Goal: Task Accomplishment & Management: Use online tool/utility

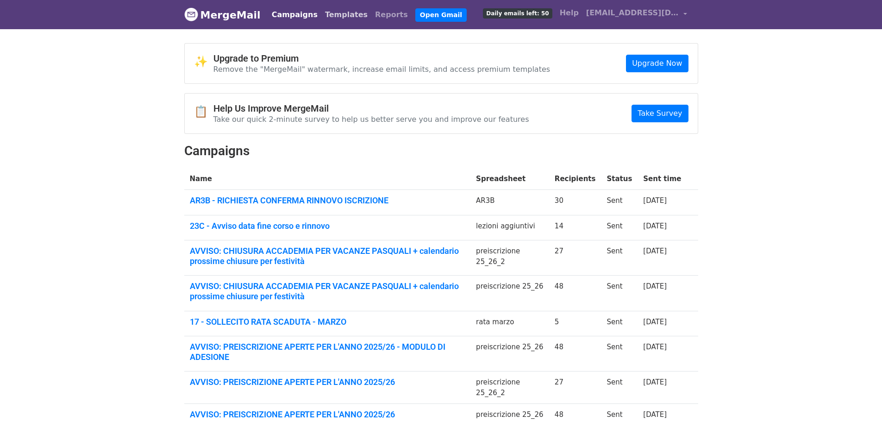
click at [328, 14] on link "Templates" at bounding box center [346, 15] width 50 height 19
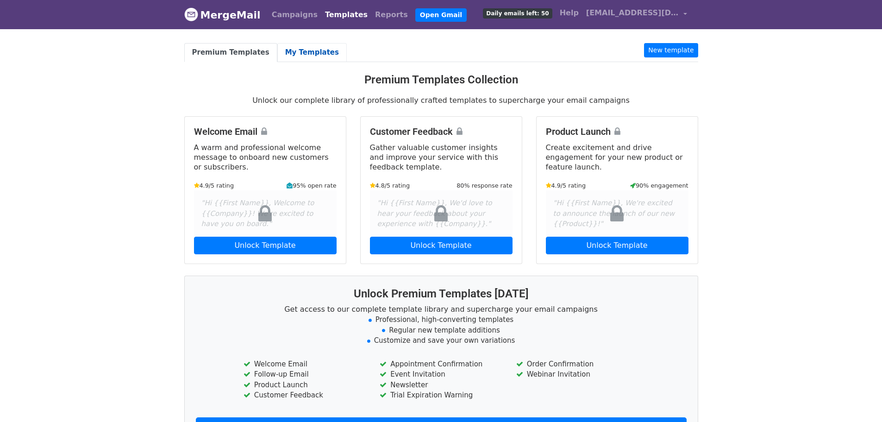
click at [305, 52] on link "My Templates" at bounding box center [311, 52] width 69 height 19
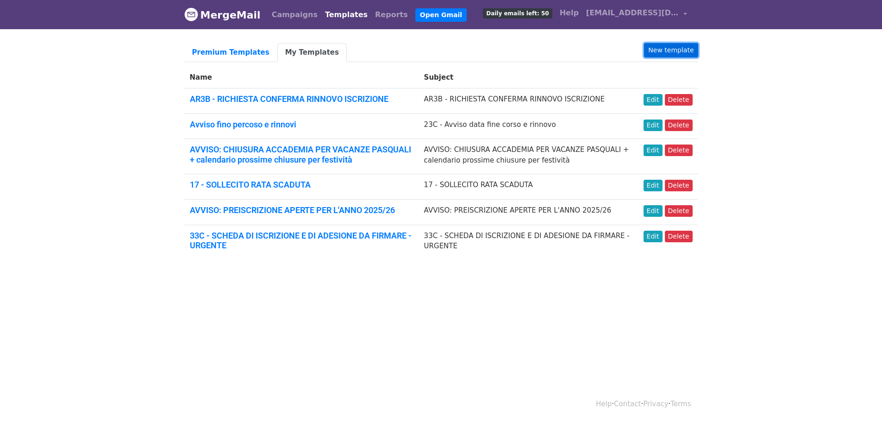
click at [677, 49] on link "New template" at bounding box center [671, 50] width 54 height 14
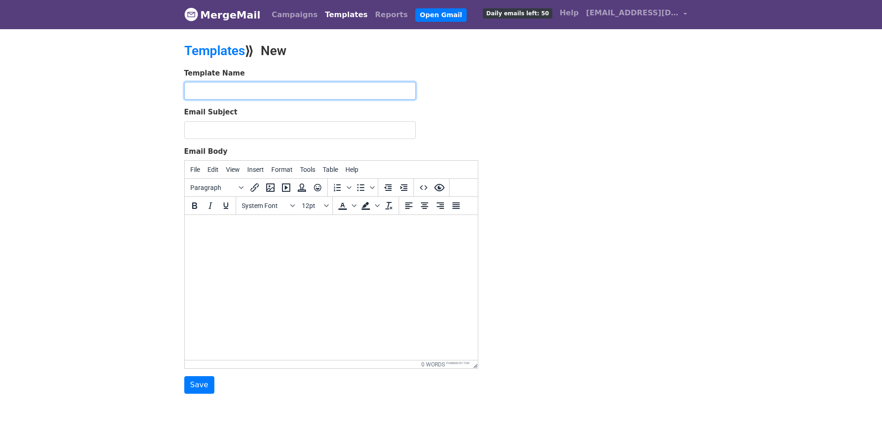
click at [200, 90] on input "text" at bounding box center [300, 91] width 232 height 18
paste input "DISPONIBILITÀ CORSI DI STRUMENTO E CANTO 2025/2026"
type input "6A - DISPONIBILITÀ CORSI DI STRUMENTO E CANTO 2025/2026"
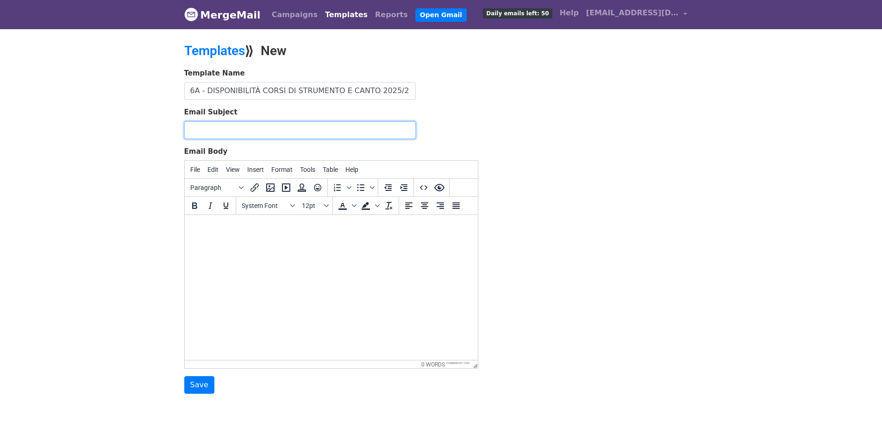
click at [223, 130] on input "Email Subject" at bounding box center [300, 130] width 232 height 18
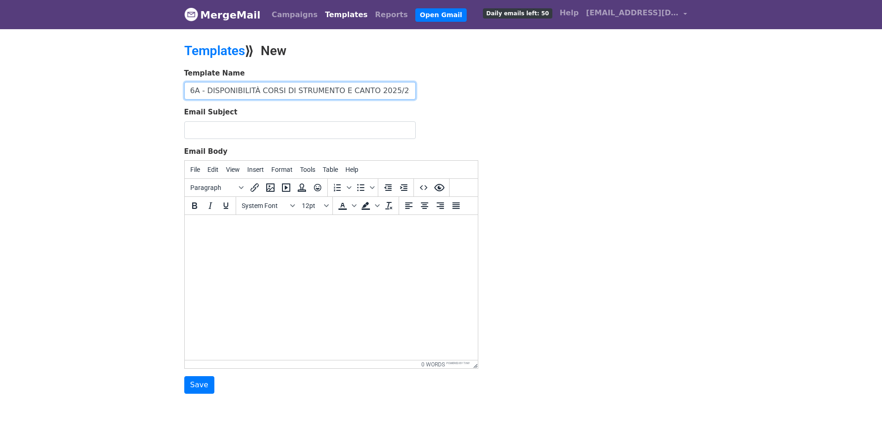
drag, startPoint x: 190, startPoint y: 88, endPoint x: 509, endPoint y: 105, distance: 319.6
click at [509, 105] on div "Template Name 6A - DISPONIBILITÀ CORSI DI STRUMENTO E CANTO 2025/2026 Email Sub…" at bounding box center [441, 231] width 528 height 326
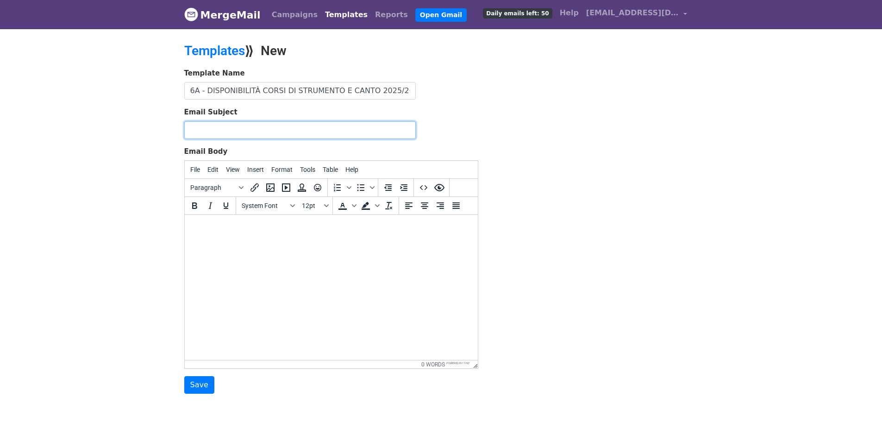
click at [232, 132] on input "Email Subject" at bounding box center [300, 130] width 232 height 18
paste input "6A - DISPONIBILITÀ CORSI DI STRUMENTO E CANTO 2025/2026"
type input "6A - DISPONIBILITÀ CORSI DI STRUMENTO E CANTO 2025/2026"
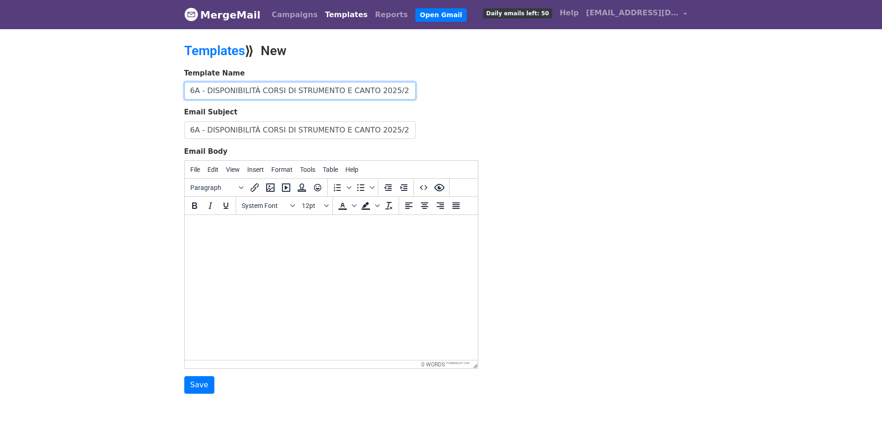
drag, startPoint x: 363, startPoint y: 90, endPoint x: 400, endPoint y: 94, distance: 36.7
click at [400, 94] on input "6A - DISPONIBILITÀ CORSI DI STRUMENTO E CANTO 2025/2026" at bounding box center [300, 91] width 232 height 18
type input "6A - DISPONIBILITÀ CORSI DI STRUMENTO E CANTO"
click at [238, 240] on html at bounding box center [330, 227] width 293 height 25
paste body
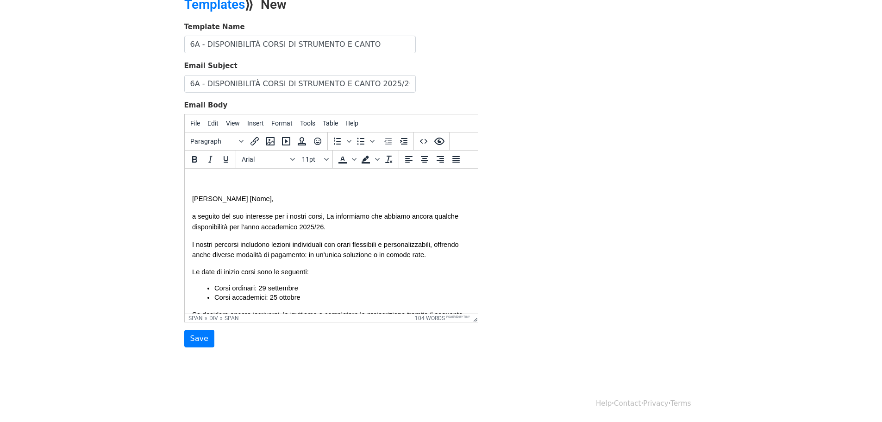
click at [192, 198] on span "Gentile [Nome]," at bounding box center [233, 198] width 82 height 7
click at [205, 180] on body "Gentile [Nome], a seguito del suo interesse per i nostri corsi, La informiamo c…" at bounding box center [331, 293] width 278 height 235
click at [200, 182] on body "Gentile [Nome], a seguito del suo interesse per i nostri corsi, La informiamo c…" at bounding box center [331, 293] width 278 height 235
click at [219, 200] on span "Gentile [Nome]," at bounding box center [233, 198] width 82 height 7
drag, startPoint x: 218, startPoint y: 198, endPoint x: 238, endPoint y: 198, distance: 19.9
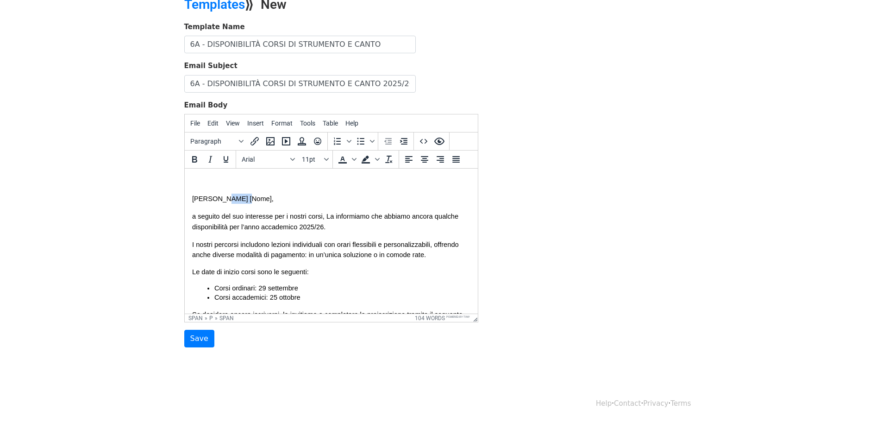
click at [238, 198] on span "Gentile [Nome]," at bounding box center [233, 198] width 82 height 7
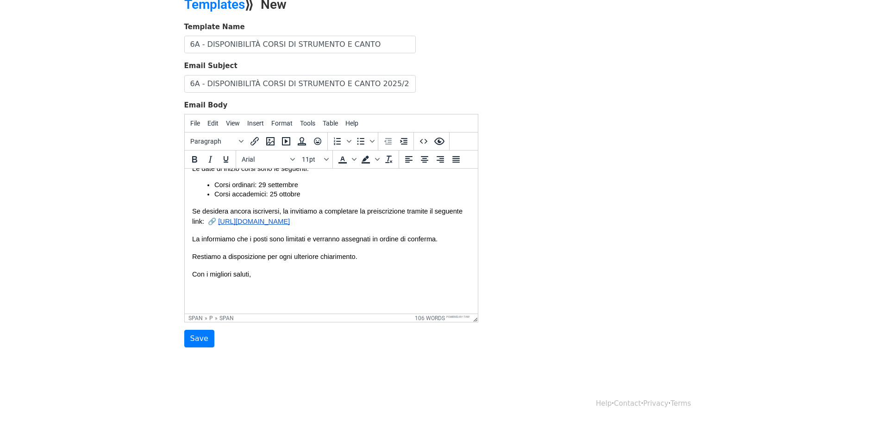
scroll to position [106, 0]
click at [222, 290] on div at bounding box center [331, 290] width 278 height 10
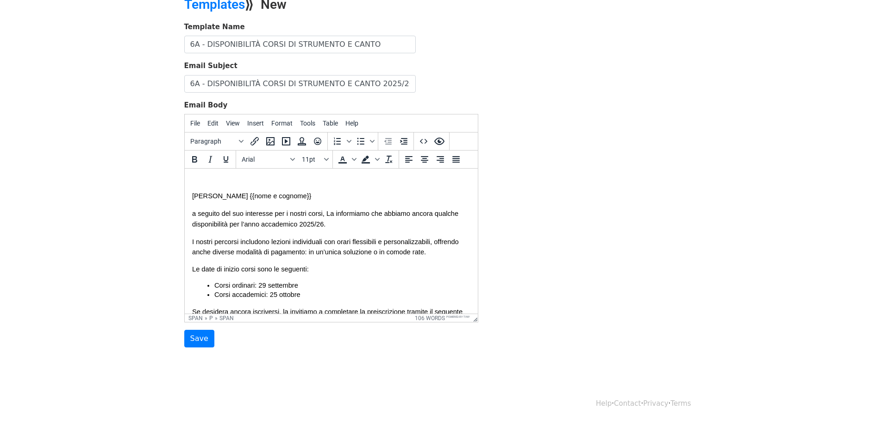
scroll to position [0, 0]
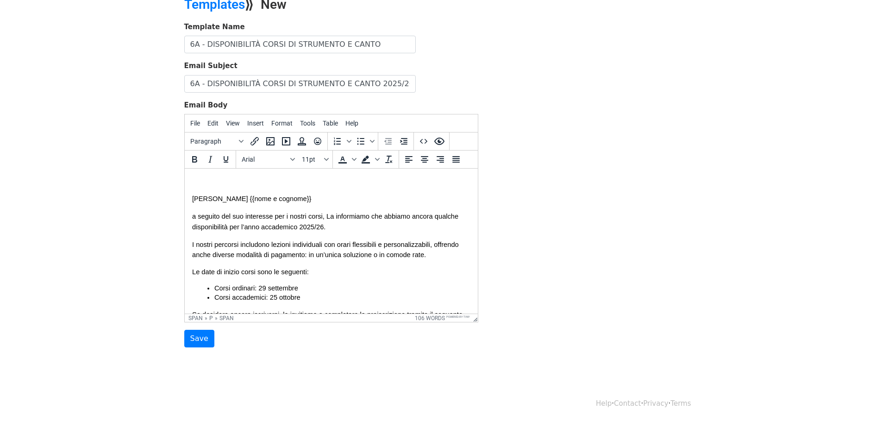
click at [216, 185] on body "Gentile {{nome e cognome}} a seguito del suo interesse per i nostri corsi, La i…" at bounding box center [331, 293] width 278 height 234
click at [197, 179] on body "Gentile {{nome e cognome}} a seguito del suo interesse per i nostri corsi, La i…" at bounding box center [331, 293] width 278 height 234
click at [189, 180] on html "Gentile {{nome e cognome}} a seguito del suo interesse per i nostri corsi, La i…" at bounding box center [330, 293] width 293 height 249
click at [421, 141] on icon "Source code" at bounding box center [423, 141] width 11 height 11
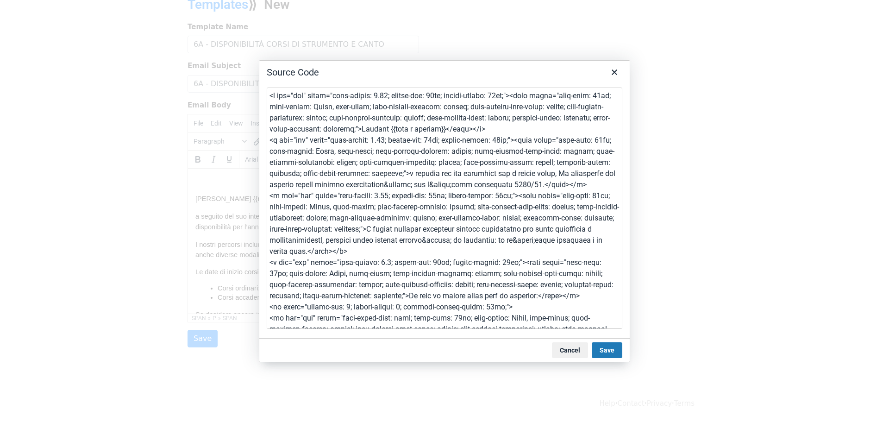
click at [384, 98] on textarea at bounding box center [445, 208] width 356 height 241
click at [379, 96] on textarea at bounding box center [445, 208] width 356 height 241
drag, startPoint x: 379, startPoint y: 96, endPoint x: 384, endPoint y: 95, distance: 5.2
click at [384, 95] on textarea at bounding box center [445, 208] width 356 height 241
type textarea "<p dir="ltr" style="line-height: 1.20; margin-top: 12pt; margin-bottom: 12pt;">…"
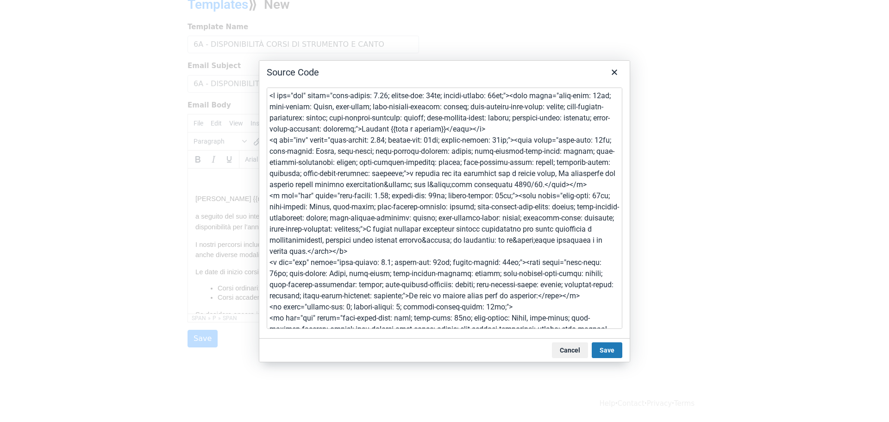
click at [440, 117] on textarea at bounding box center [445, 208] width 356 height 241
click at [567, 351] on button "Cancel" at bounding box center [570, 350] width 36 height 16
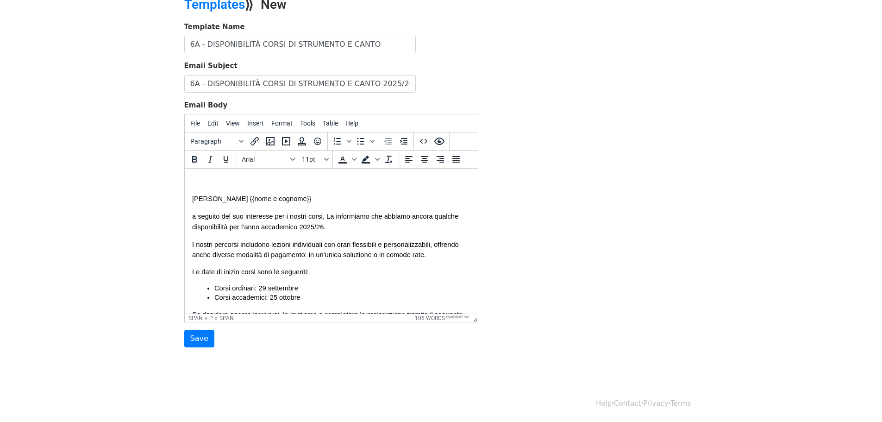
click at [226, 181] on body "Gentile {{nome e cognome}} a seguito del suo interesse per i nostri corsi, La i…" at bounding box center [331, 293] width 278 height 234
click at [208, 179] on body "Gentile {{nome e cognome}} a seguito del suo interesse per i nostri corsi, La i…" at bounding box center [331, 293] width 278 height 234
click at [204, 179] on body "Gentile {{nome e cognome}} a seguito del suo interesse per i nostri corsi, La i…" at bounding box center [331, 293] width 278 height 234
click at [278, 197] on p "Gentile {{nome e cognome}}" at bounding box center [331, 199] width 278 height 10
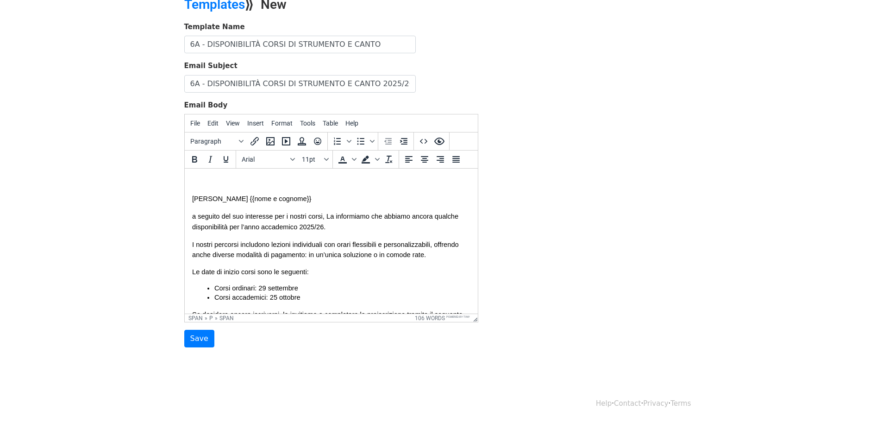
click at [198, 183] on body "Gentile {{nome e cognome}} a seguito del suo interesse per i nostri corsi, La i…" at bounding box center [331, 293] width 278 height 234
click at [239, 138] on button "Paragraph" at bounding box center [217, 141] width 60 height 16
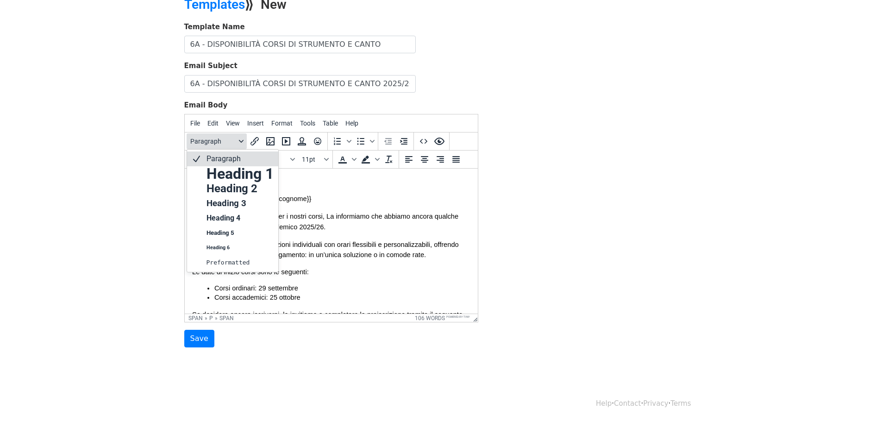
click at [239, 138] on button "Paragraph" at bounding box center [217, 141] width 60 height 16
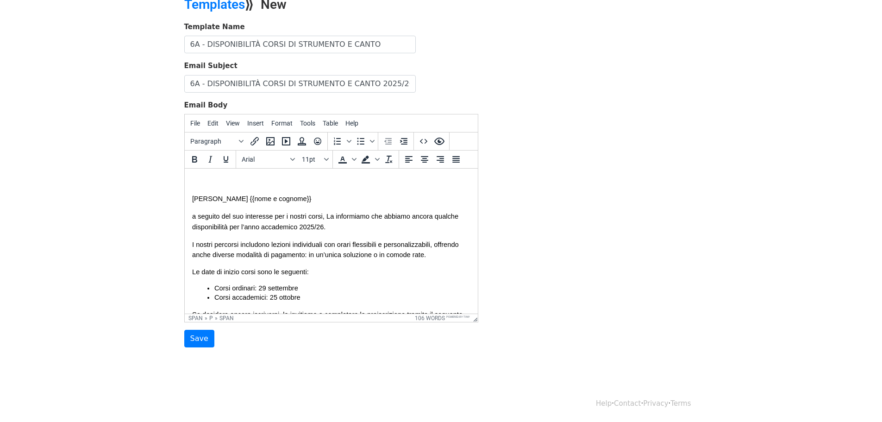
click at [281, 189] on body "Gentile {{nome e cognome}} a seguito del suo interesse per i nostri corsi, La i…" at bounding box center [331, 293] width 278 height 234
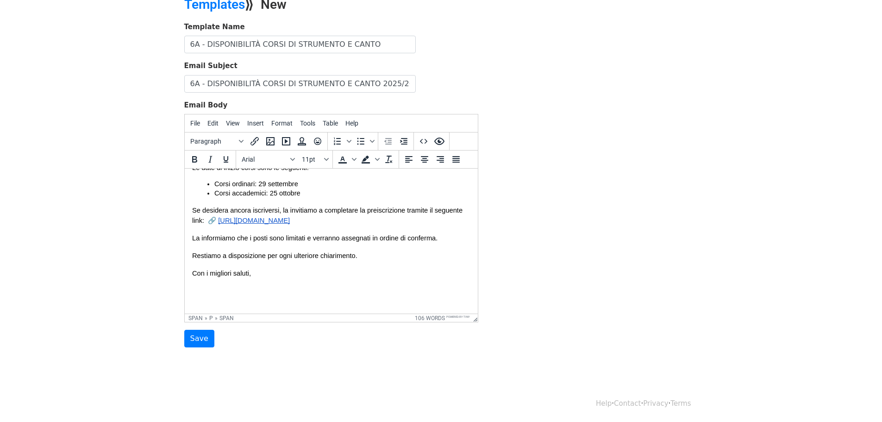
scroll to position [47, 0]
click at [190, 340] on input "Save" at bounding box center [199, 338] width 30 height 18
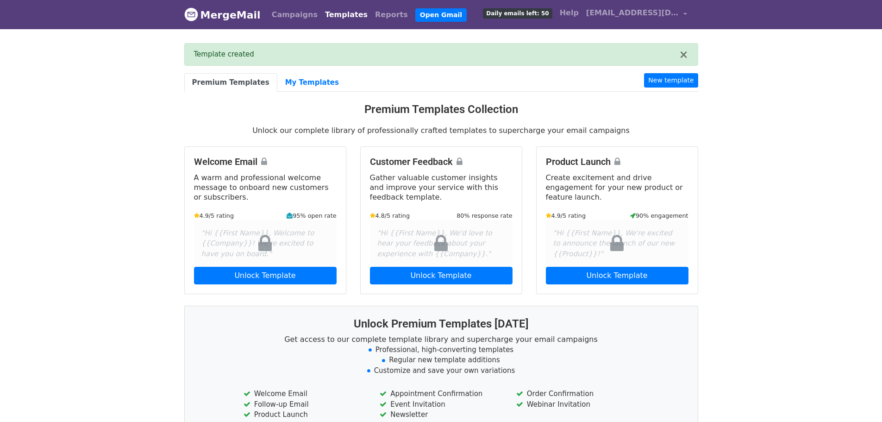
click at [335, 14] on link "Templates" at bounding box center [346, 15] width 50 height 19
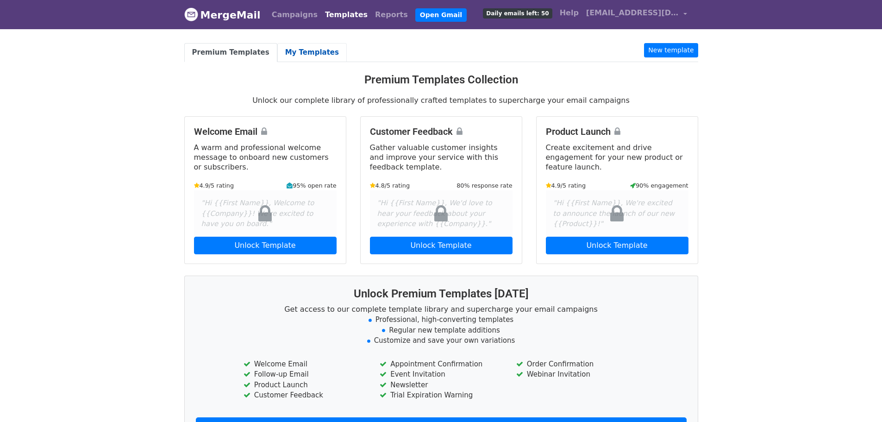
click at [296, 51] on link "My Templates" at bounding box center [311, 52] width 69 height 19
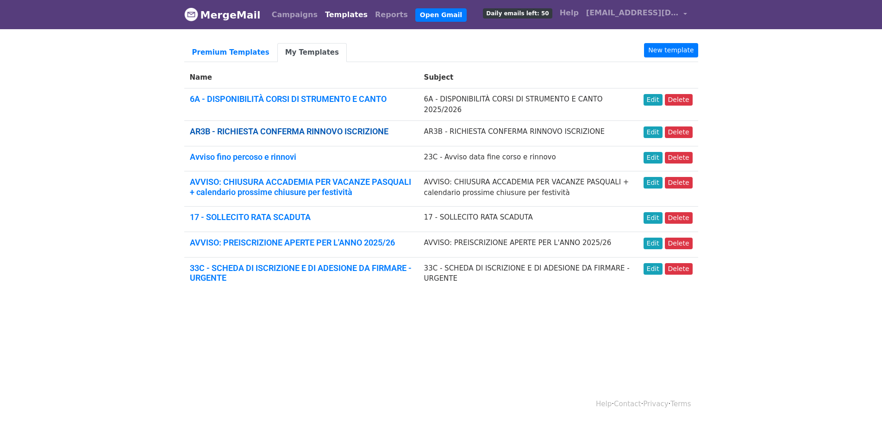
click at [239, 126] on link "AR3B - RICHIESTA CONFERMA RINNOVO ISCRIZIONE" at bounding box center [289, 131] width 199 height 10
click at [264, 100] on link "6A - DISPONIBILITÀ CORSI DI STRUMENTO E CANTO" at bounding box center [288, 99] width 197 height 10
click at [303, 57] on link "My Templates" at bounding box center [311, 52] width 69 height 19
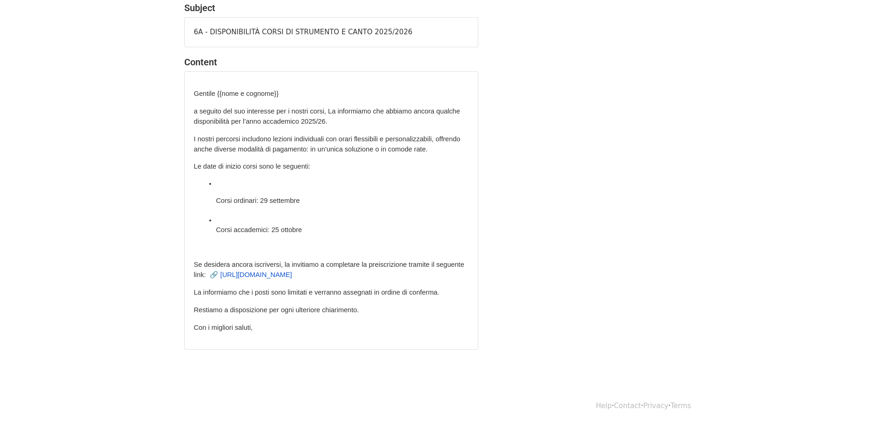
scroll to position [85, 0]
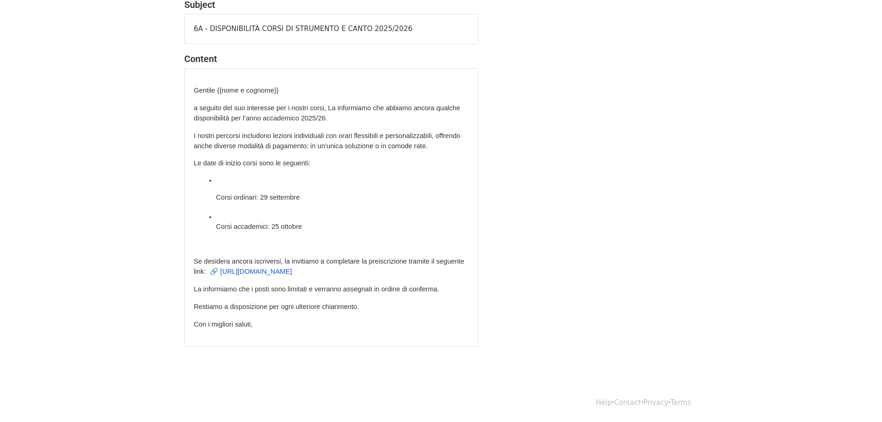
click at [267, 328] on p "Con i migliori saluti," at bounding box center [331, 324] width 275 height 10
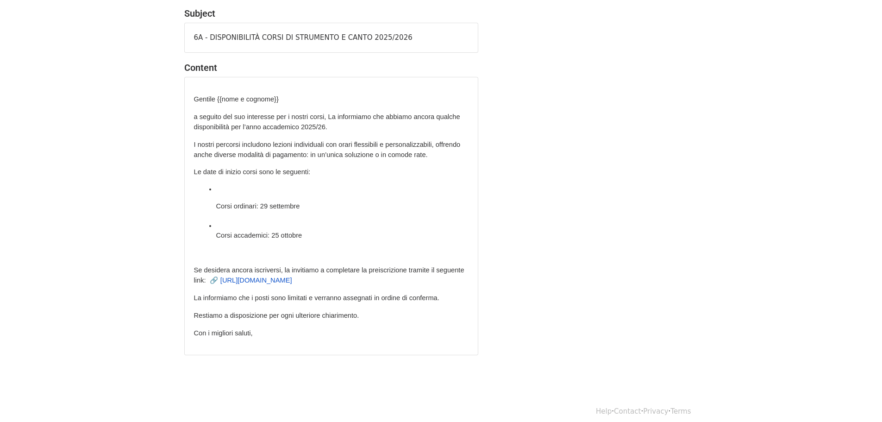
scroll to position [0, 0]
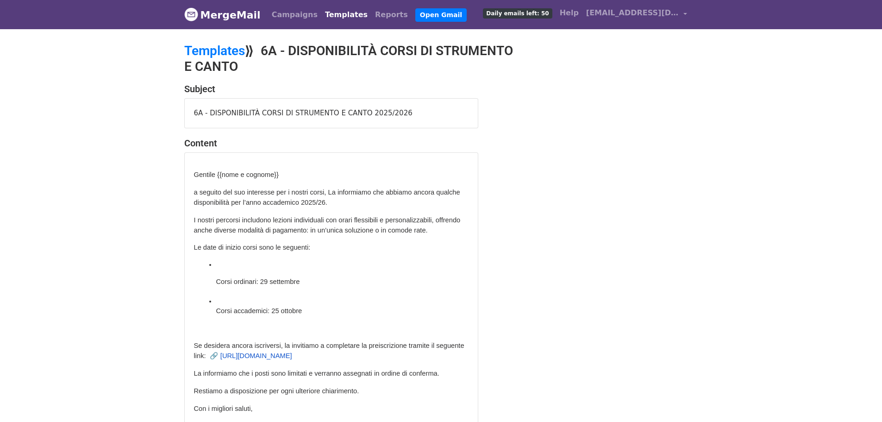
click at [275, 255] on div "Gentile {{nome e cognome}} a seguito del suo interesse per i nostri corsi, La i…" at bounding box center [331, 292] width 275 height 245
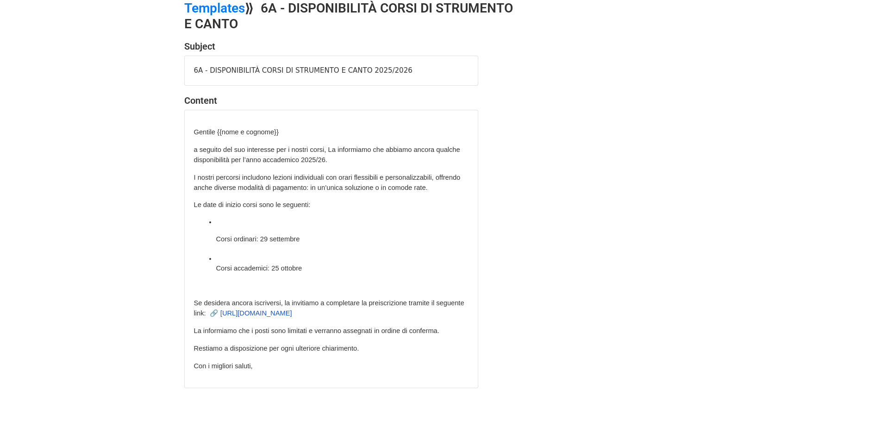
scroll to position [85, 0]
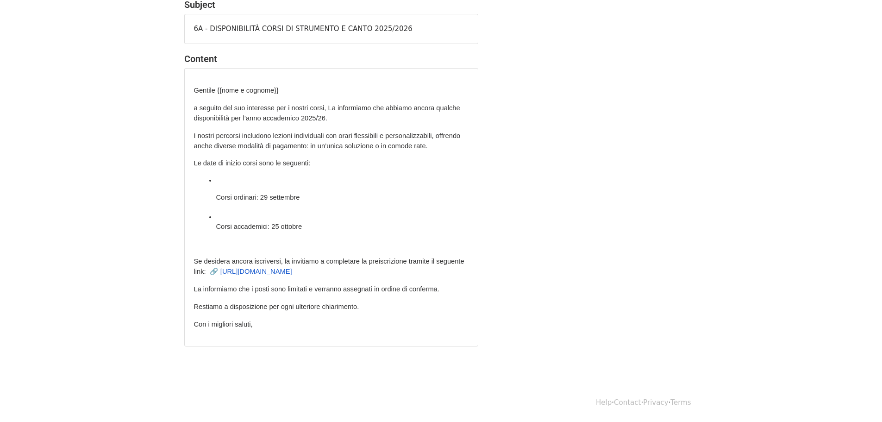
click at [286, 333] on div "Gentile {{nome e cognome}} a seguito del suo interesse per i nostri corsi, La i…" at bounding box center [331, 208] width 293 height 278
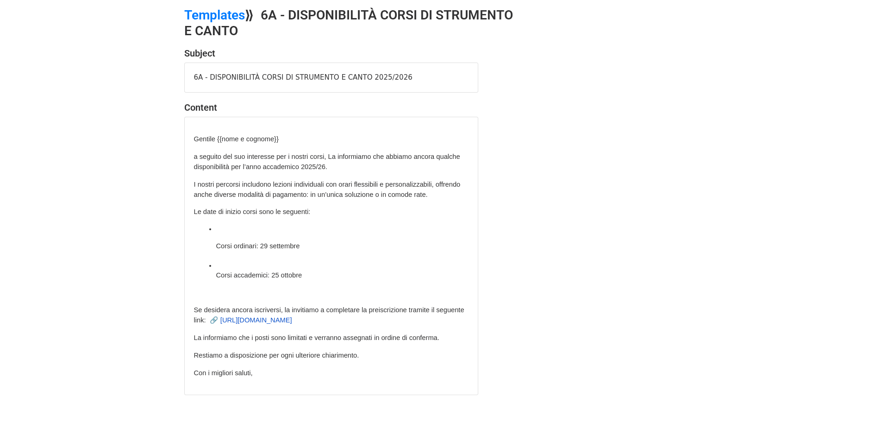
scroll to position [0, 0]
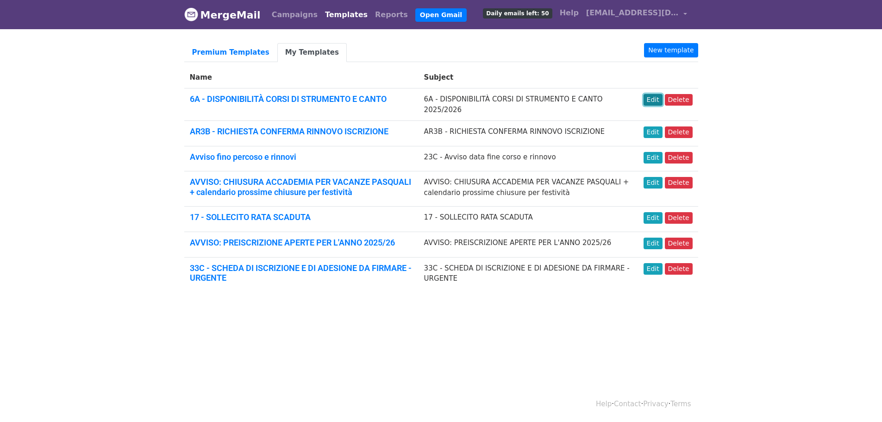
click at [657, 98] on link "Edit" at bounding box center [653, 100] width 19 height 12
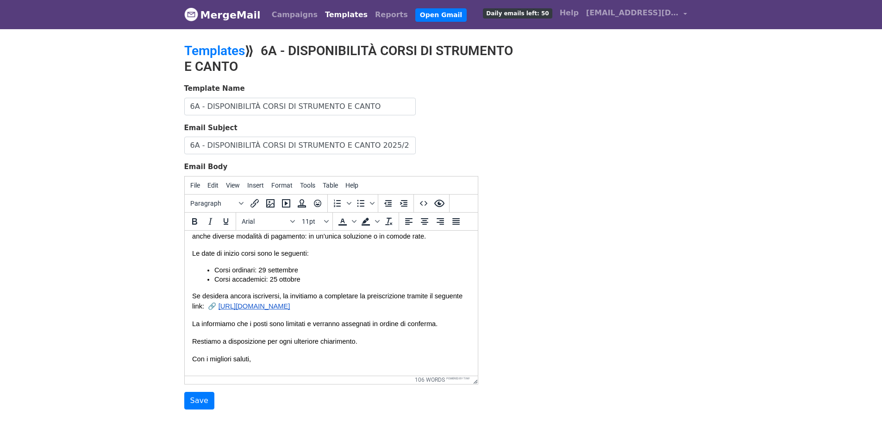
scroll to position [70, 0]
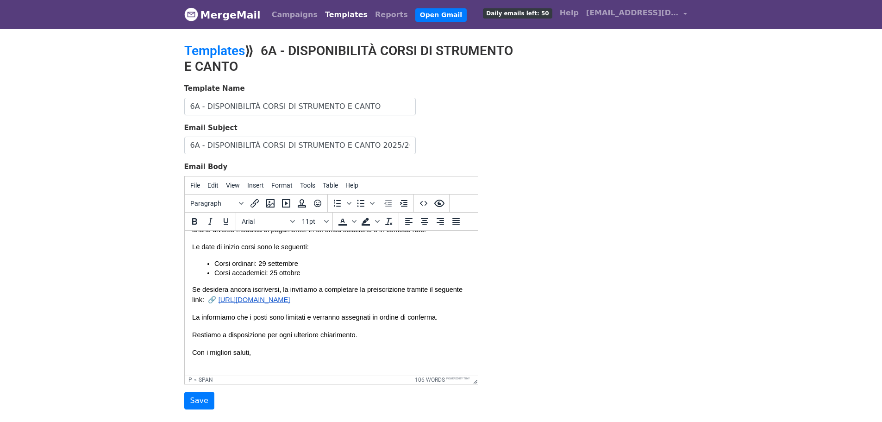
click at [285, 358] on p "Con i migliori saluti," at bounding box center [331, 357] width 278 height 20
paste body
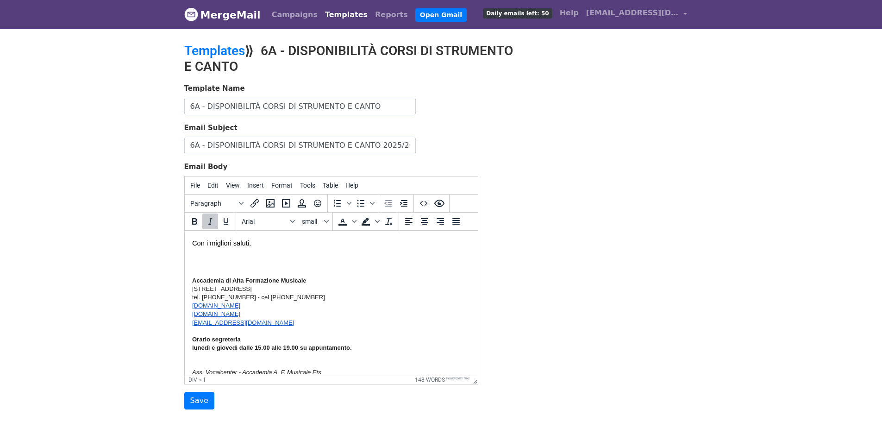
scroll to position [180, 0]
click at [258, 257] on p "Con i migliori saluti," at bounding box center [331, 251] width 278 height 31
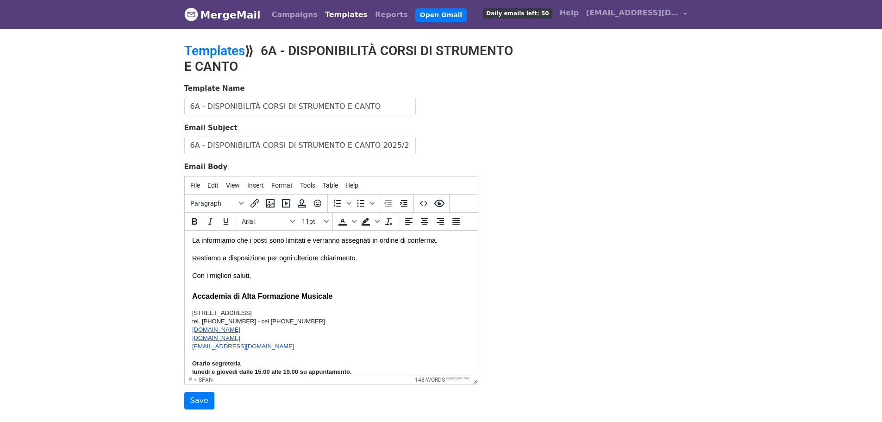
scroll to position [133, 0]
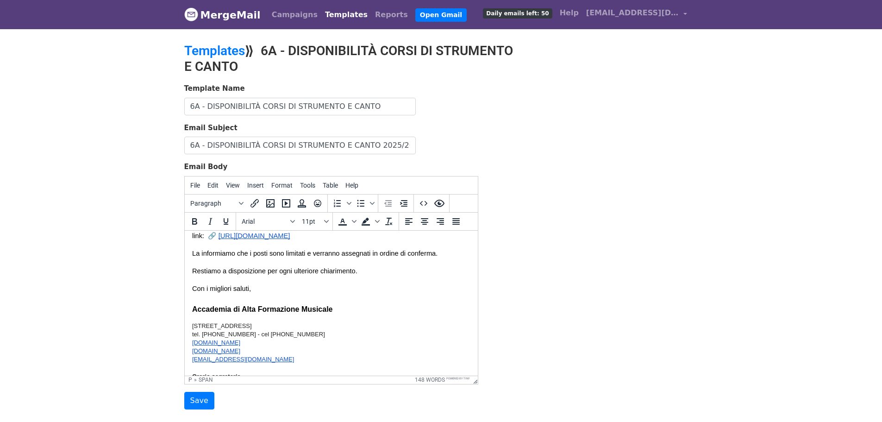
click at [281, 290] on p "Con i migliori saluti, Accademia di Alta Formazione Musicale" at bounding box center [331, 298] width 278 height 31
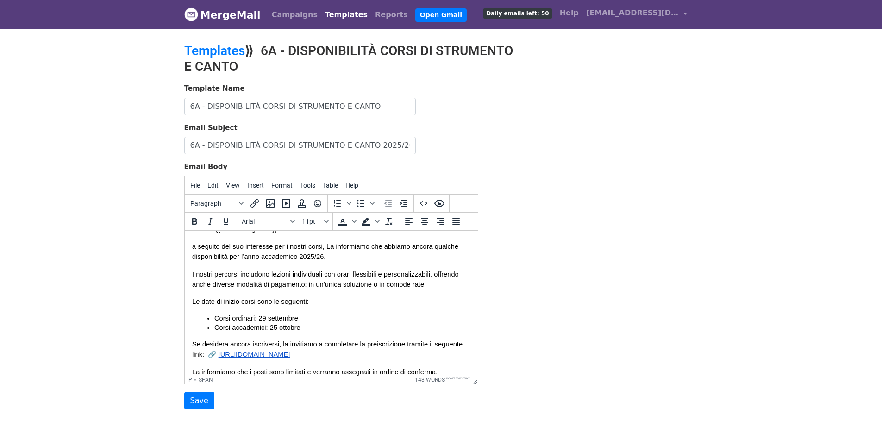
scroll to position [0, 0]
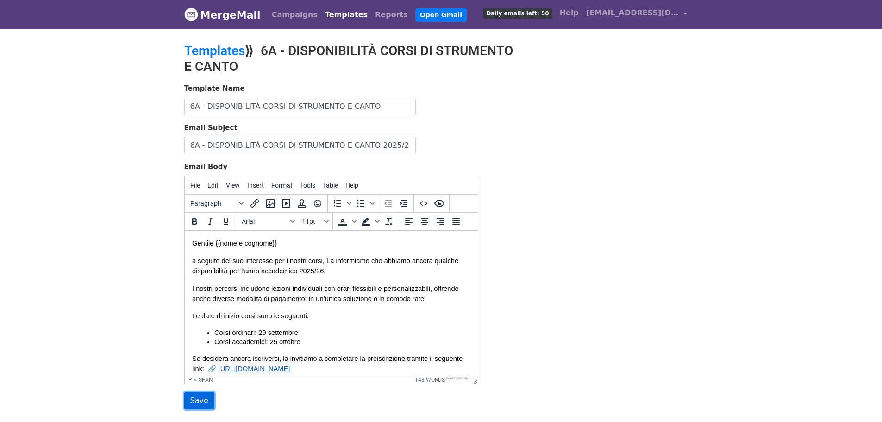
click at [198, 403] on input "Save" at bounding box center [199, 401] width 30 height 18
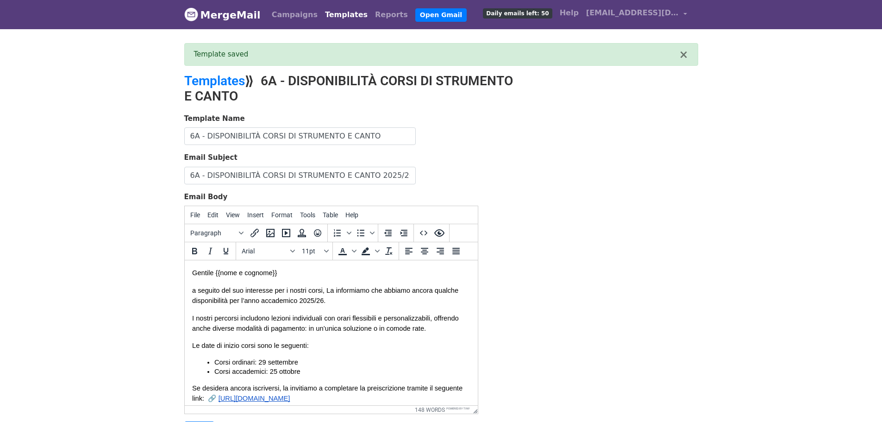
click at [326, 13] on link "Templates" at bounding box center [346, 15] width 50 height 19
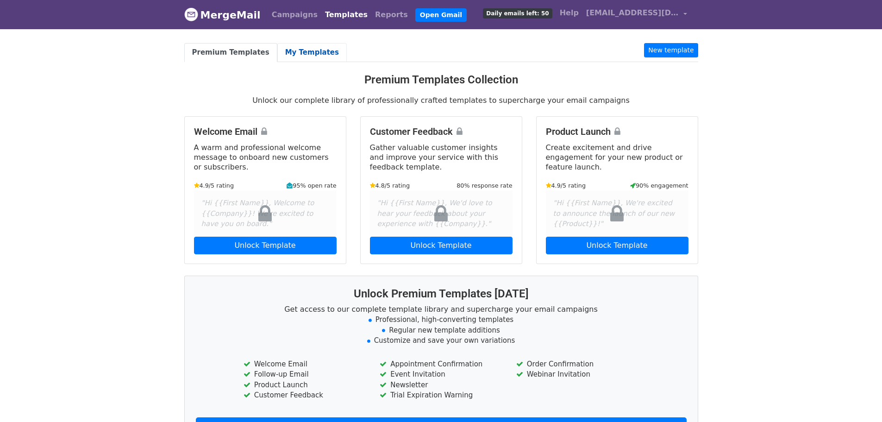
click at [302, 52] on link "My Templates" at bounding box center [311, 52] width 69 height 19
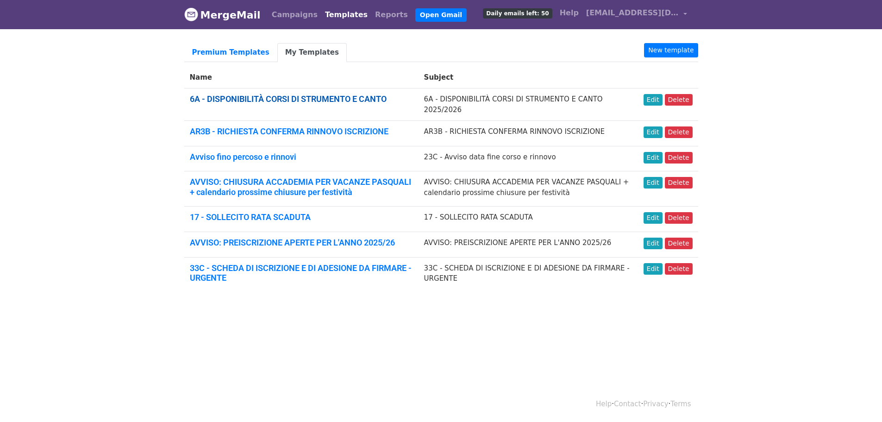
click at [279, 96] on link "6A - DISPONIBILITÀ CORSI DI STRUMENTO E CANTO" at bounding box center [288, 99] width 197 height 10
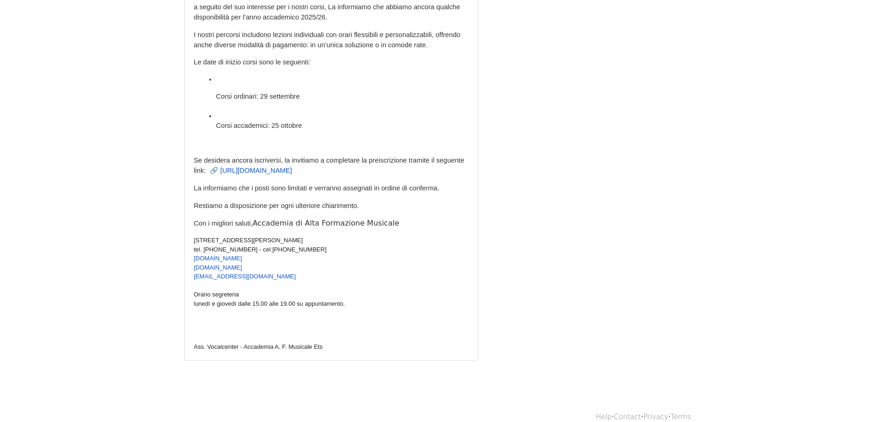
scroll to position [200, 0]
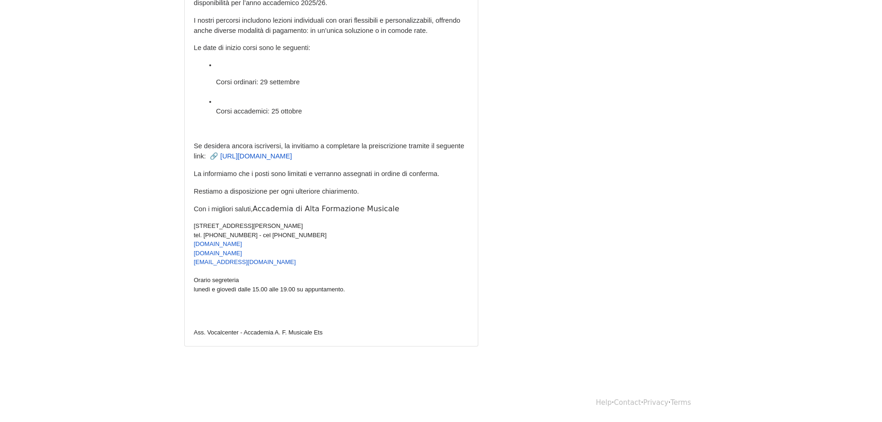
click at [295, 311] on p at bounding box center [331, 315] width 275 height 10
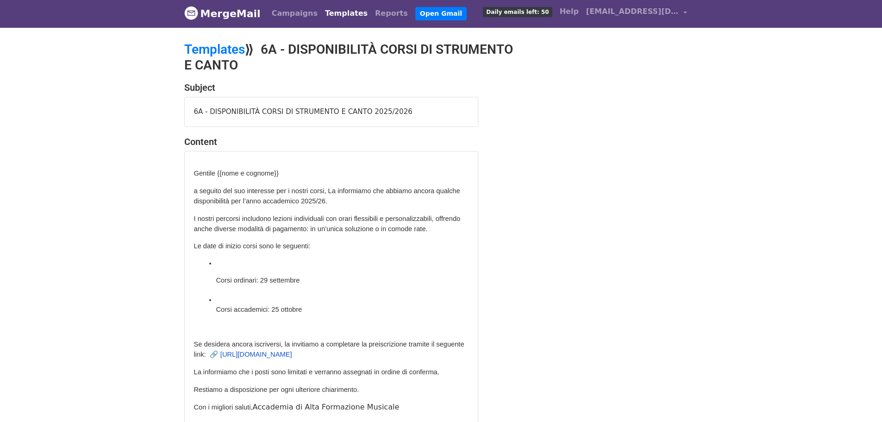
scroll to position [0, 0]
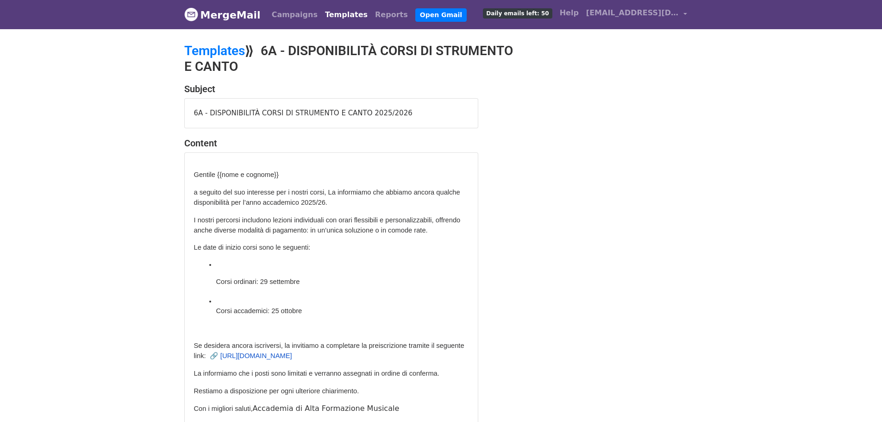
click at [327, 18] on link "Templates" at bounding box center [346, 15] width 50 height 19
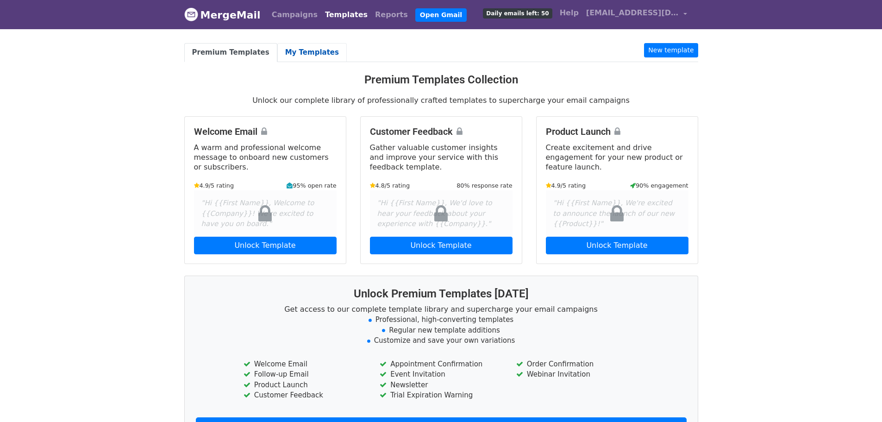
click at [290, 50] on link "My Templates" at bounding box center [311, 52] width 69 height 19
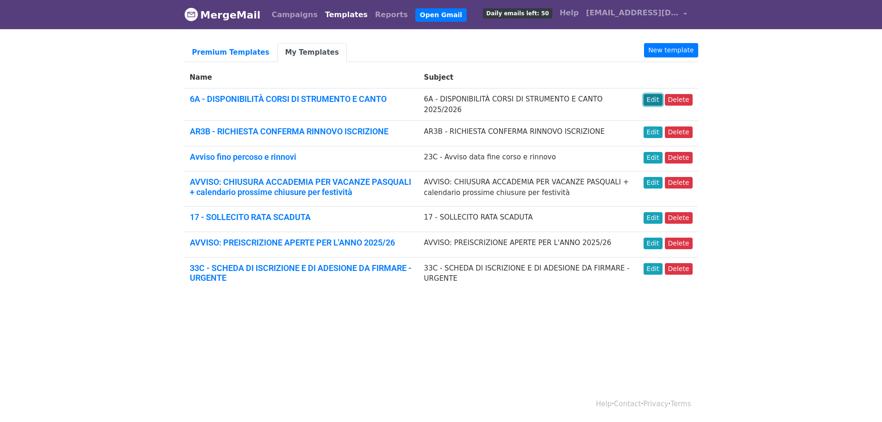
click at [655, 97] on link "Edit" at bounding box center [653, 100] width 19 height 12
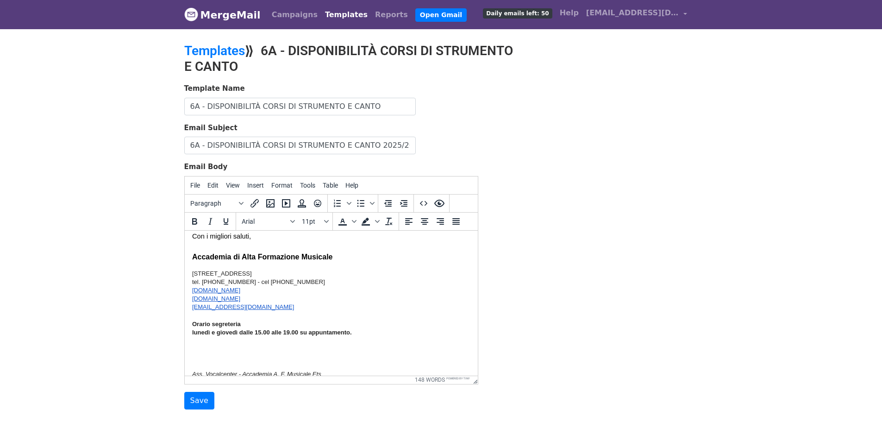
scroll to position [139, 0]
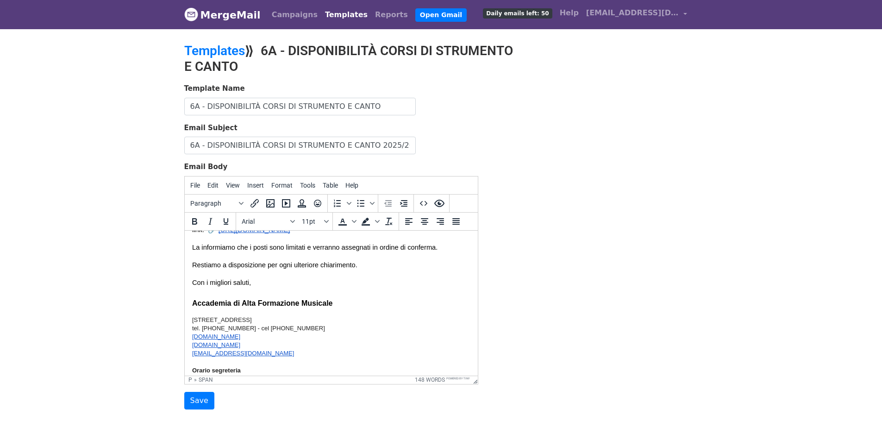
click at [258, 286] on p "Con i migliori saluti, Accademia di Alta Formazione Musicale" at bounding box center [331, 292] width 278 height 31
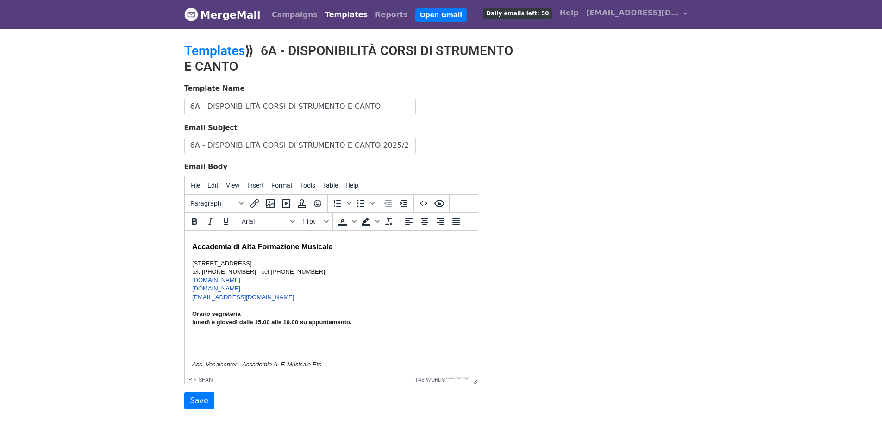
scroll to position [208, 0]
click at [268, 347] on p at bounding box center [331, 346] width 278 height 10
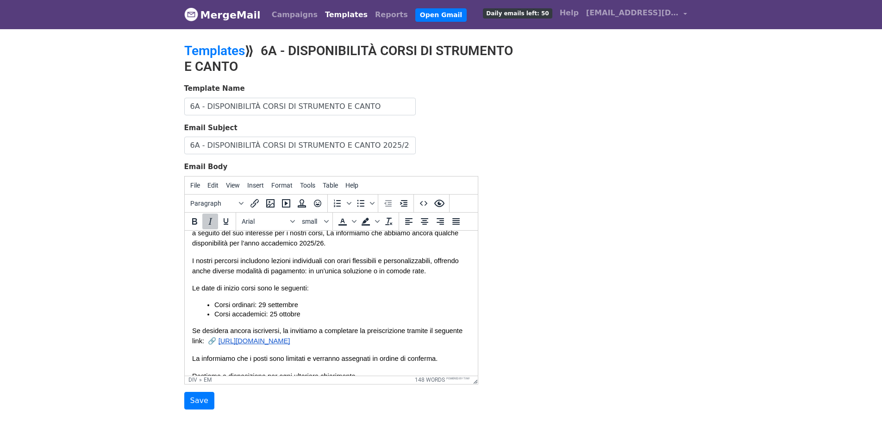
scroll to position [0, 0]
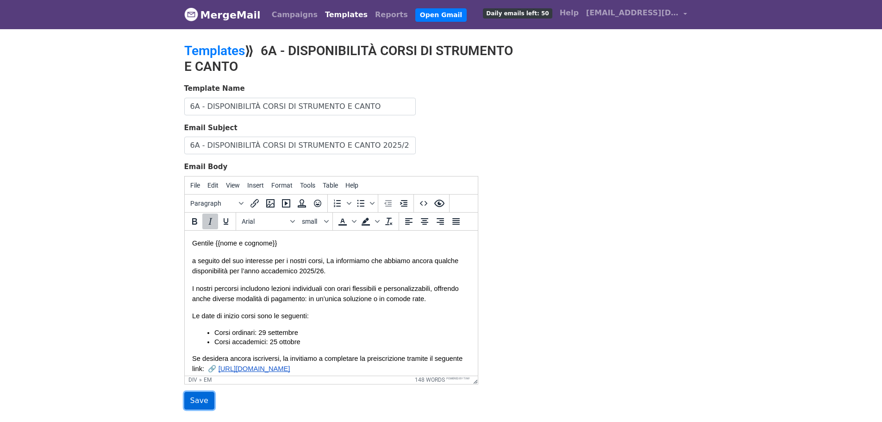
click at [200, 401] on input "Save" at bounding box center [199, 401] width 30 height 18
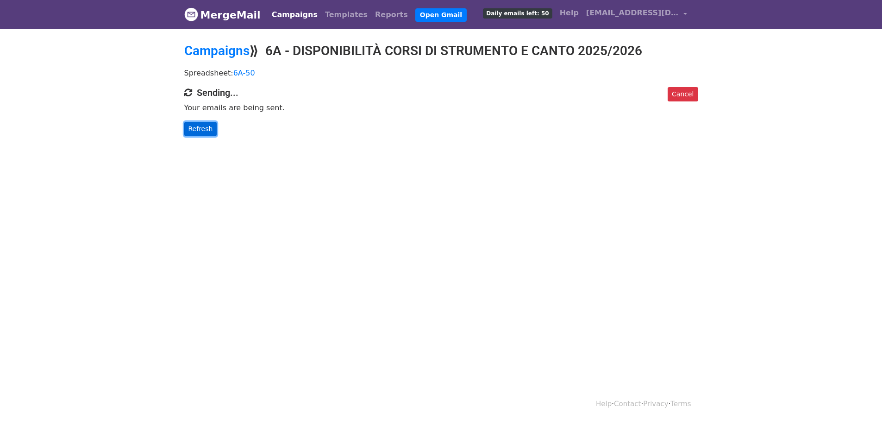
click at [198, 127] on link "Refresh" at bounding box center [200, 129] width 33 height 14
